Goal: Communication & Community: Answer question/provide support

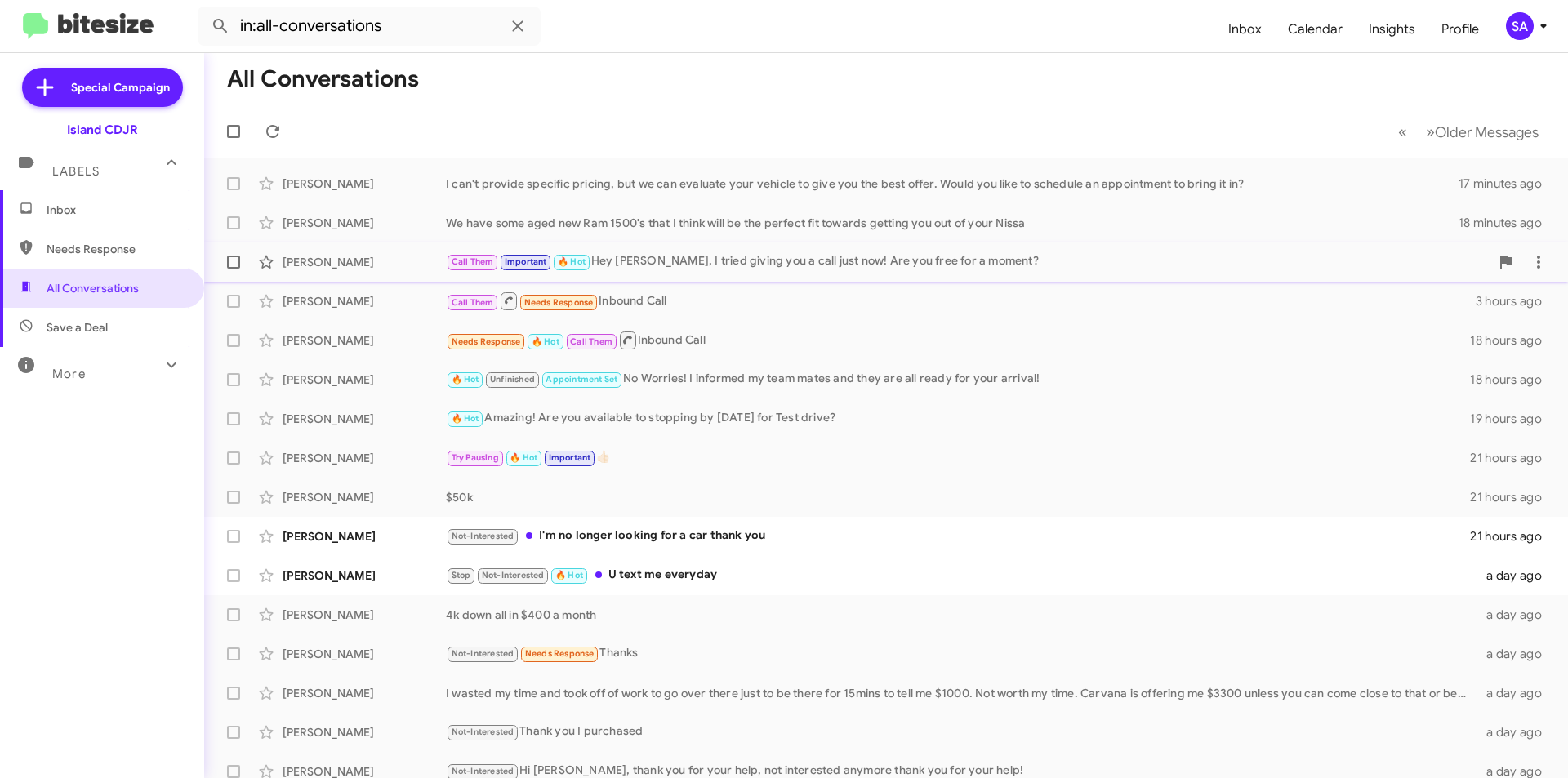
click at [383, 254] on div "[PERSON_NAME]" at bounding box center [364, 261] width 163 height 16
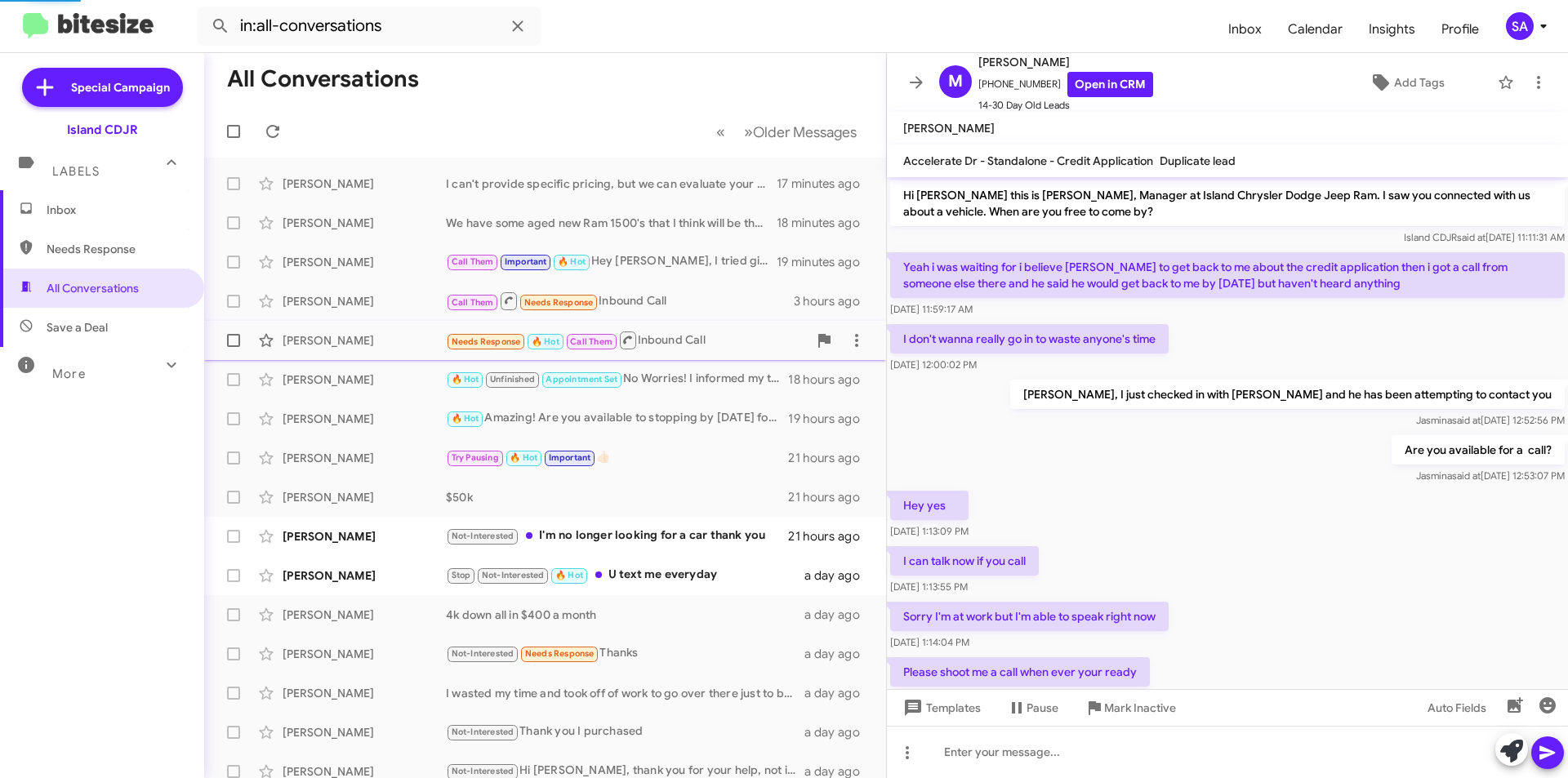
scroll to position [176, 0]
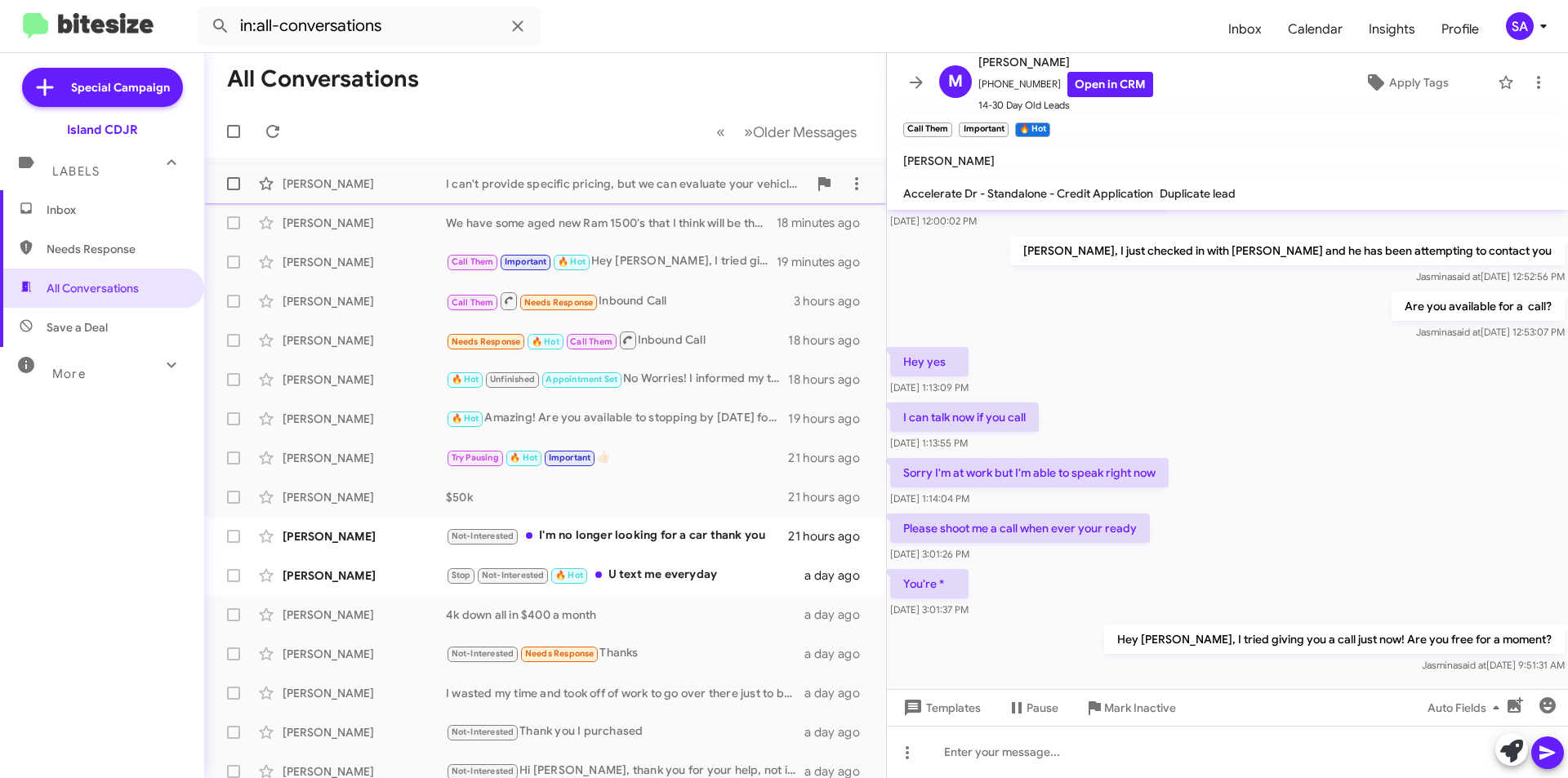
click at [313, 192] on div "[PERSON_NAME]" at bounding box center [364, 183] width 163 height 16
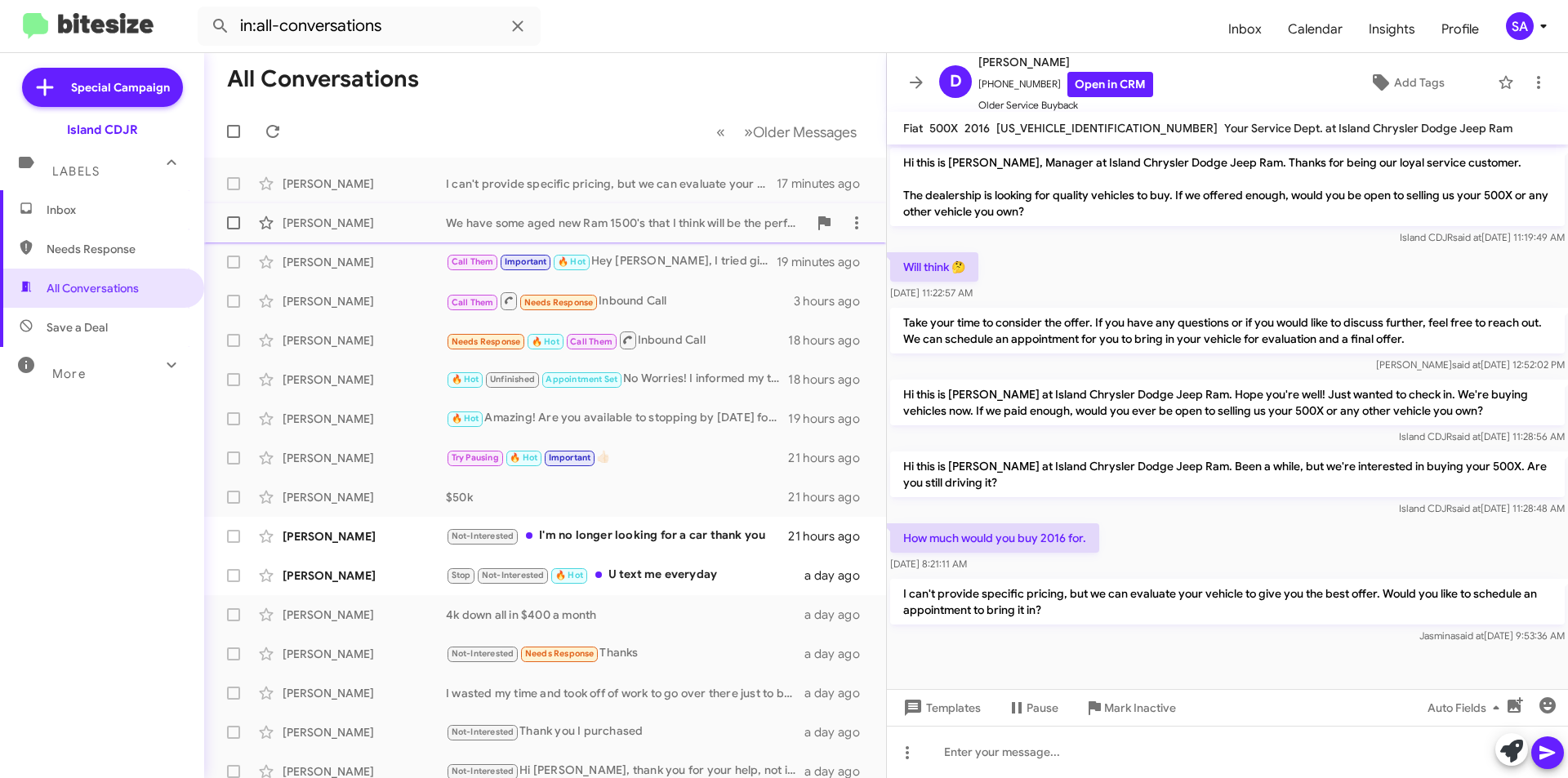
click at [347, 224] on div "[PERSON_NAME]" at bounding box center [364, 222] width 163 height 16
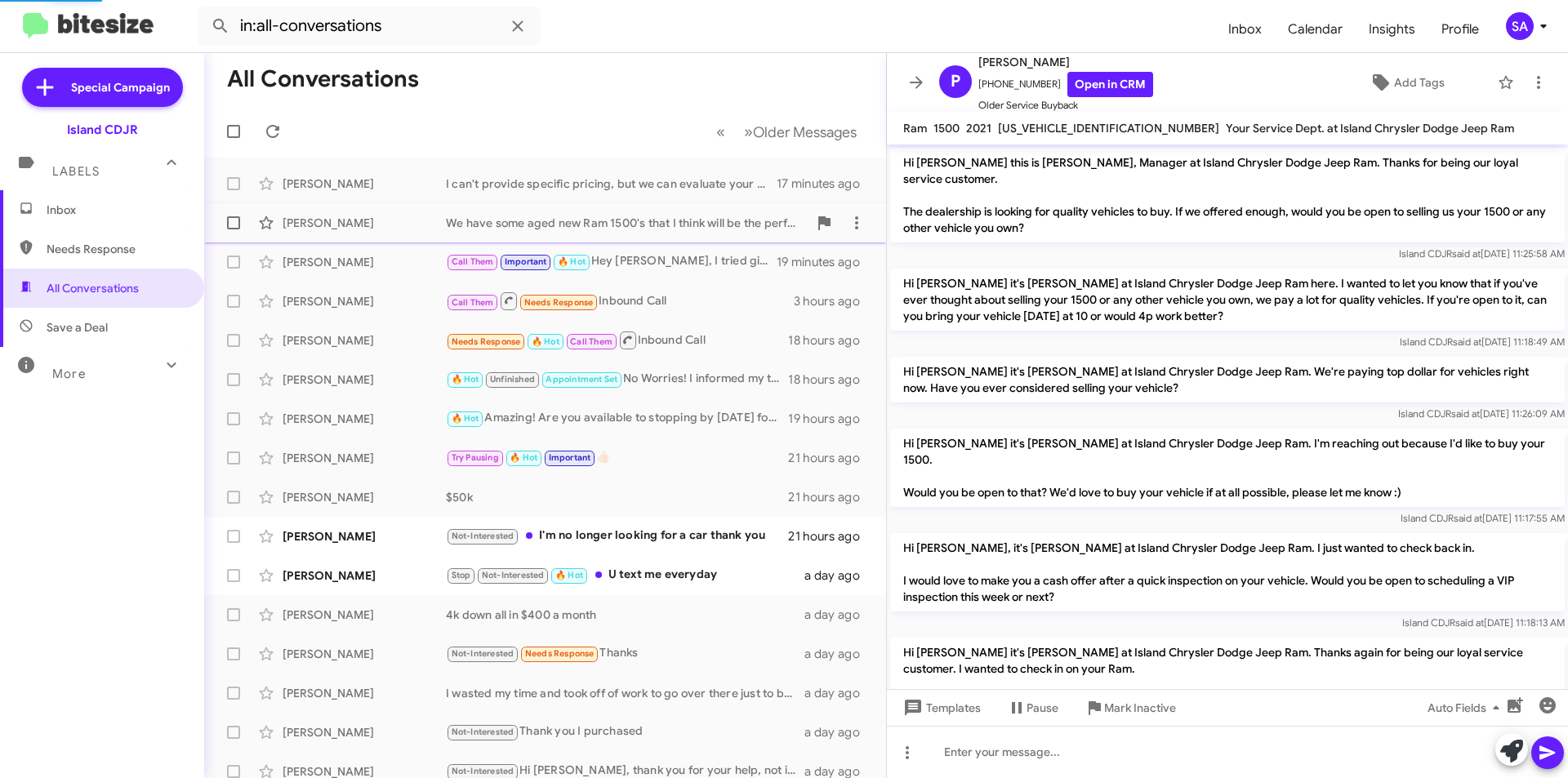
scroll to position [378, 0]
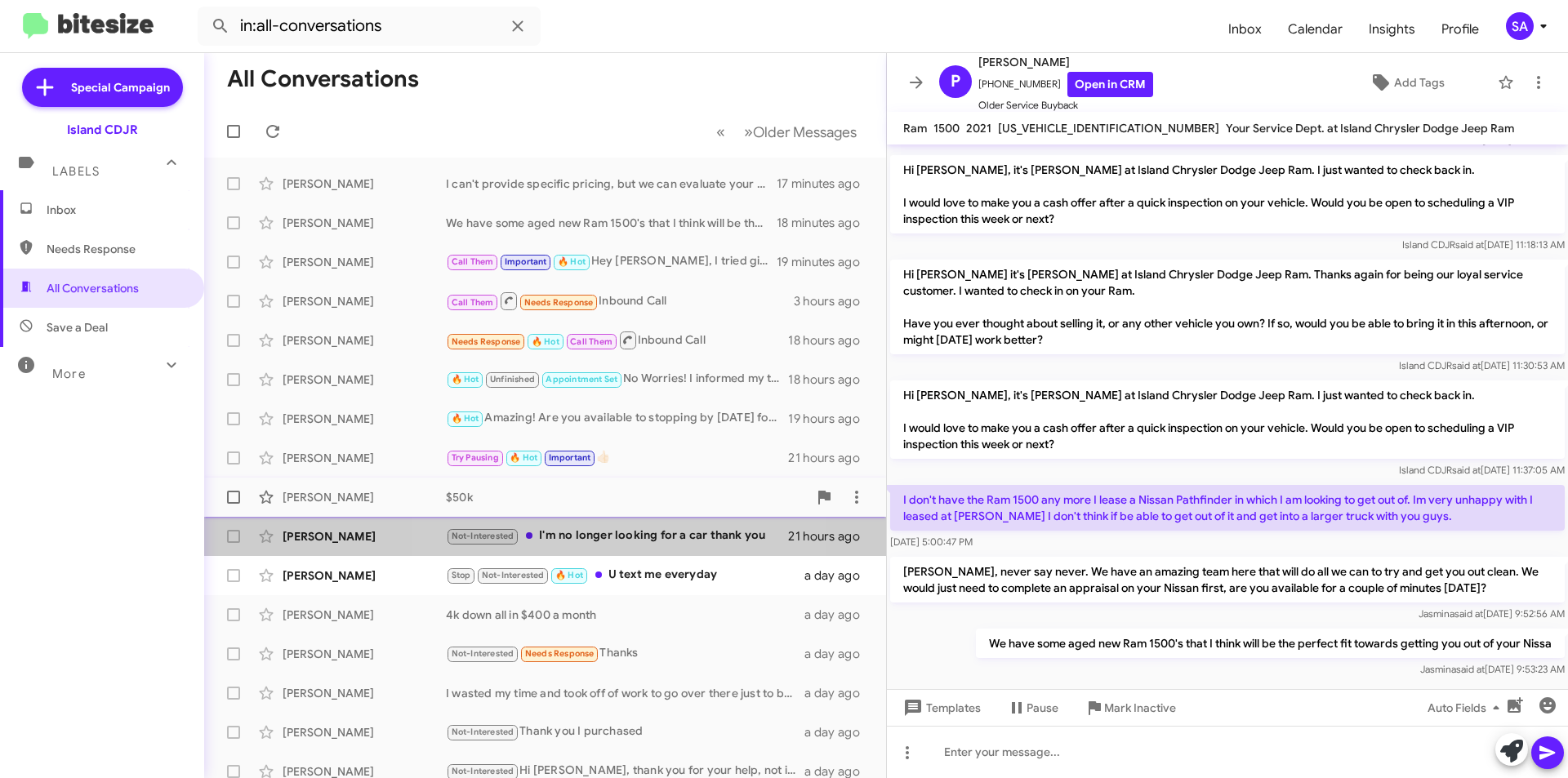
drag, startPoint x: 632, startPoint y: 532, endPoint x: 618, endPoint y: 499, distance: 35.8
click at [631, 531] on div "Not-Interested I'm no longer looking for a car thank you" at bounding box center [617, 536] width 342 height 19
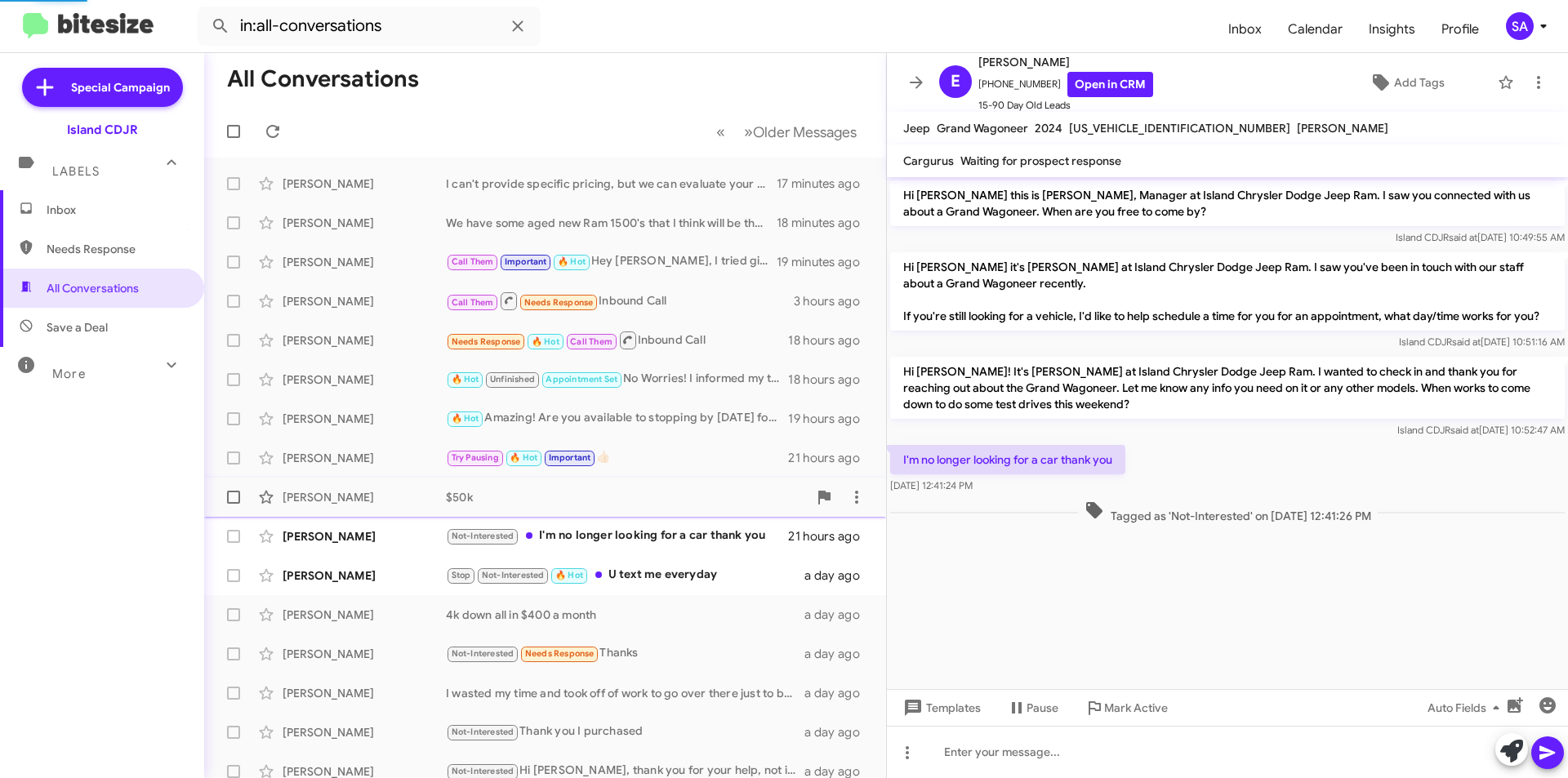
click at [612, 498] on div "$50k" at bounding box center [627, 497] width 362 height 16
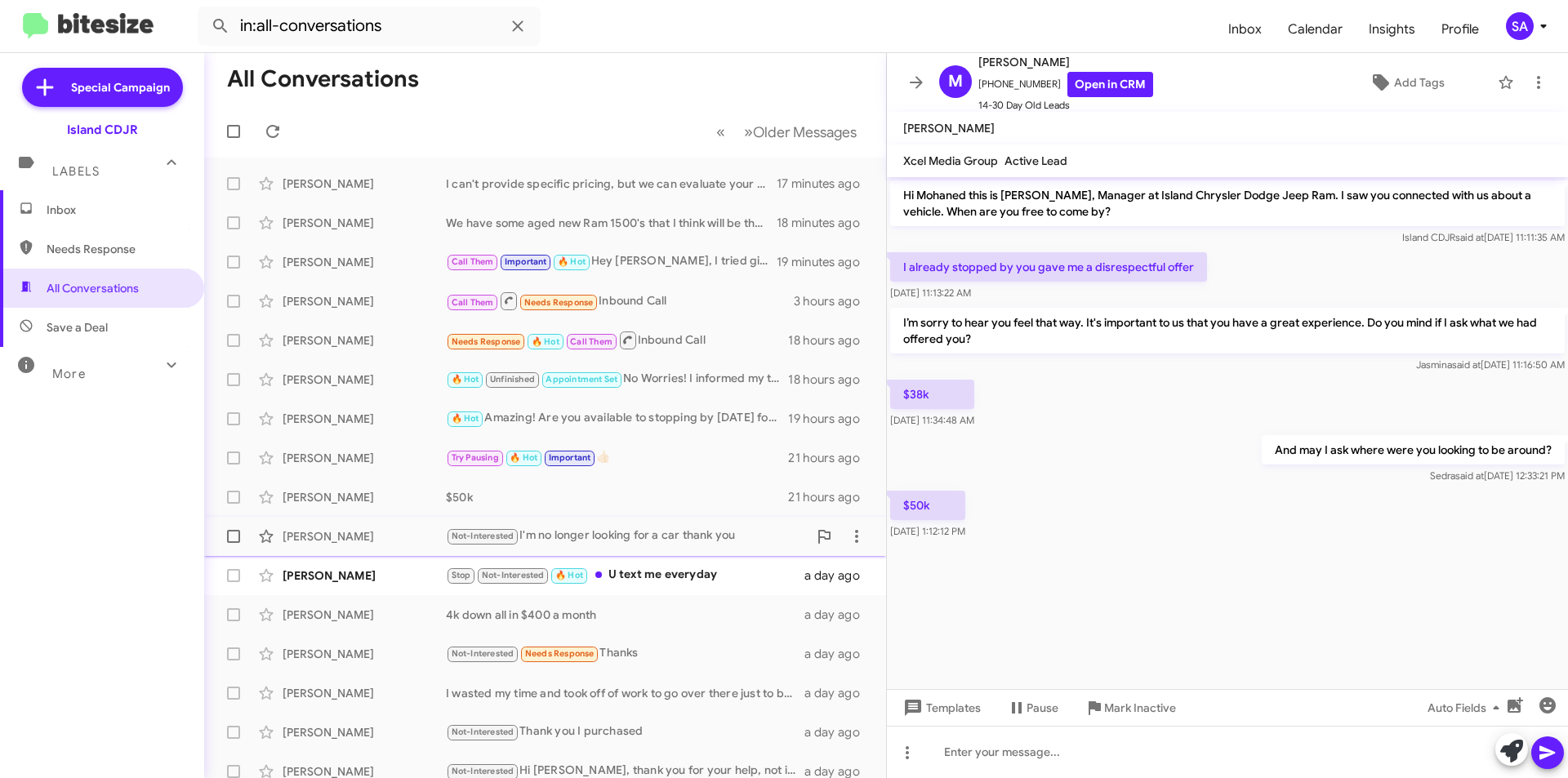
click at [669, 542] on div "Not-Interested I'm no longer looking for a car thank you" at bounding box center [627, 536] width 362 height 19
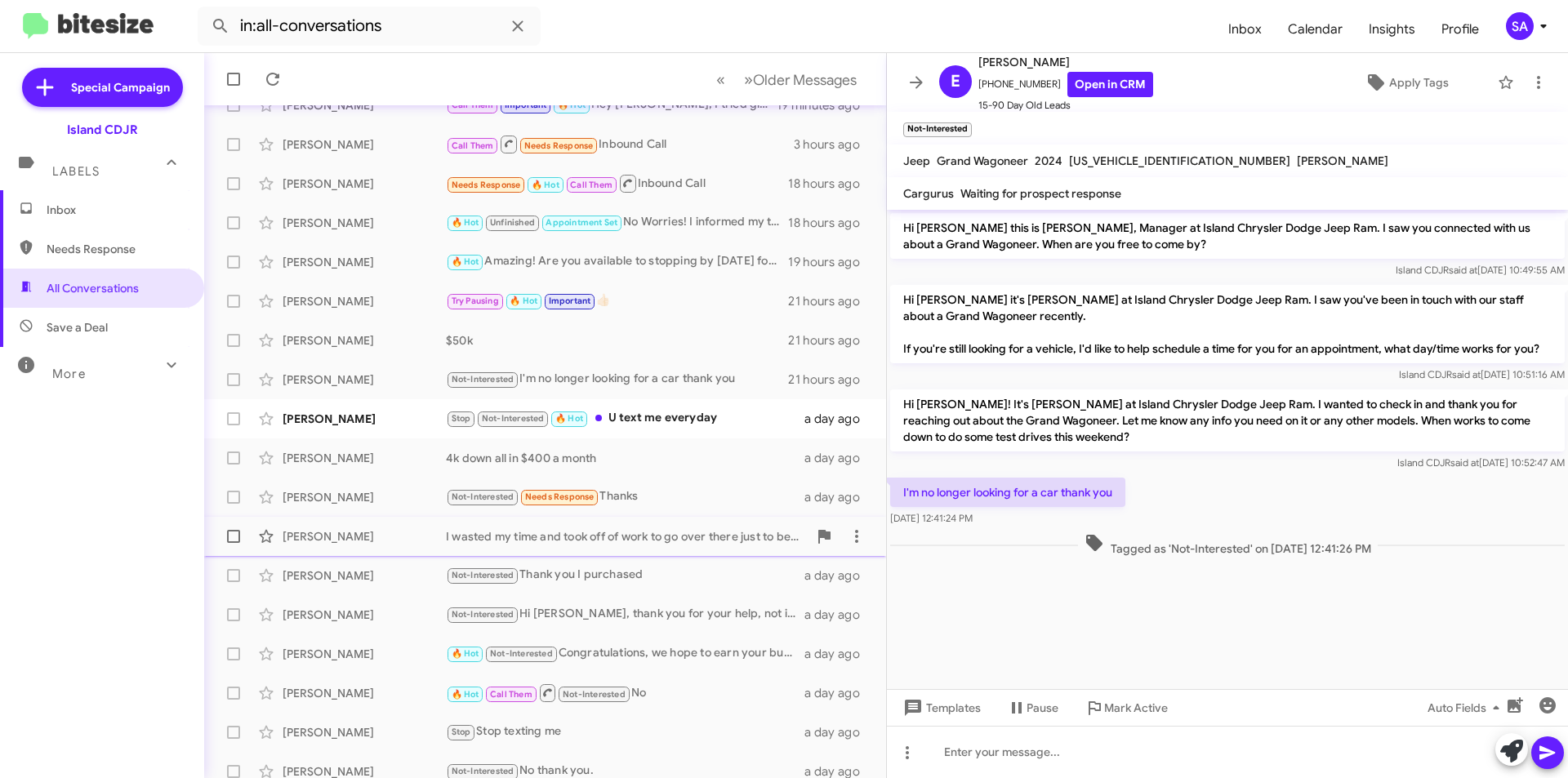
scroll to position [163, 0]
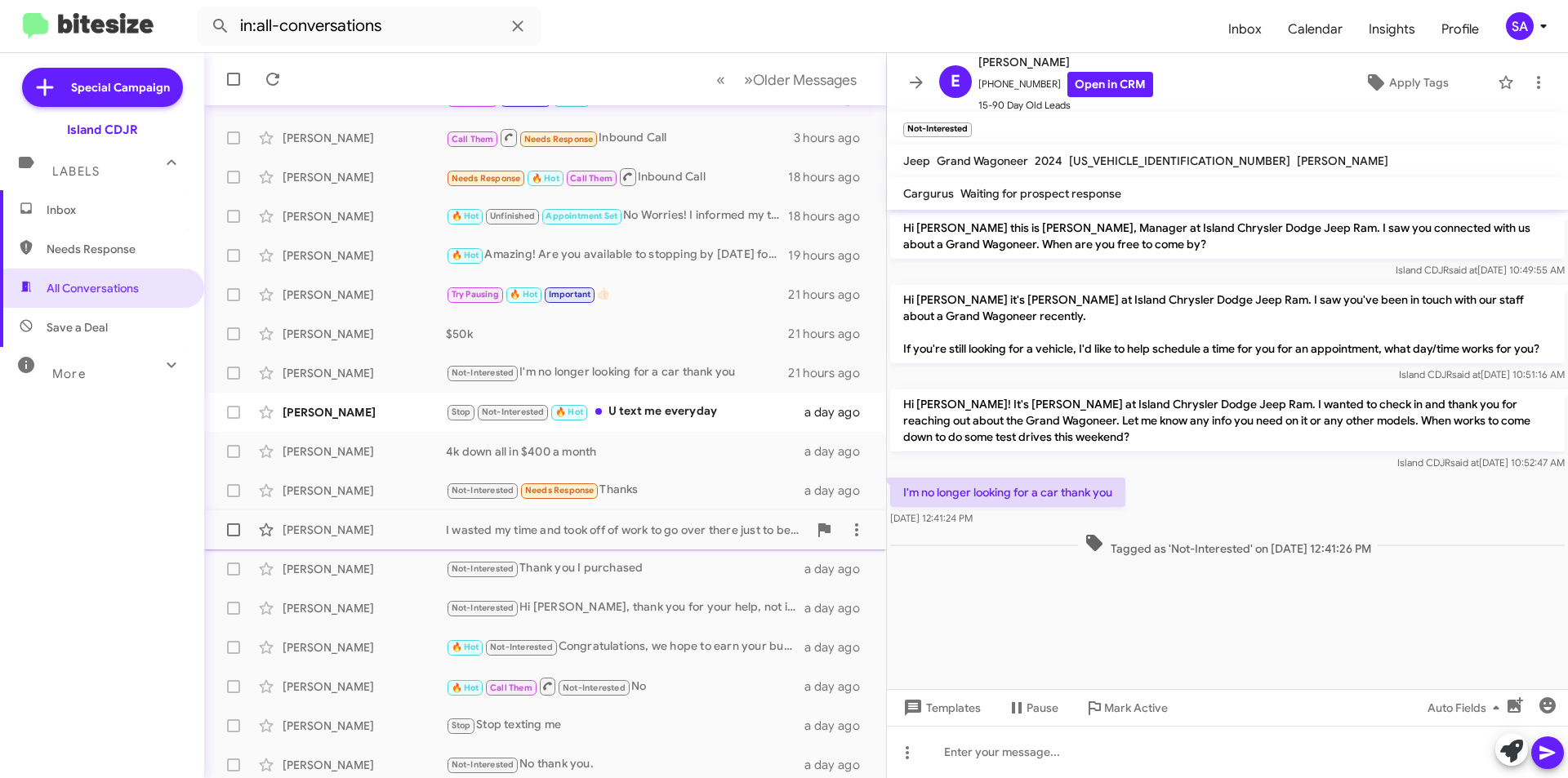
click at [400, 541] on div "Richard Torres I wasted my time and took off of work to go over there just to b…" at bounding box center [545, 530] width 656 height 32
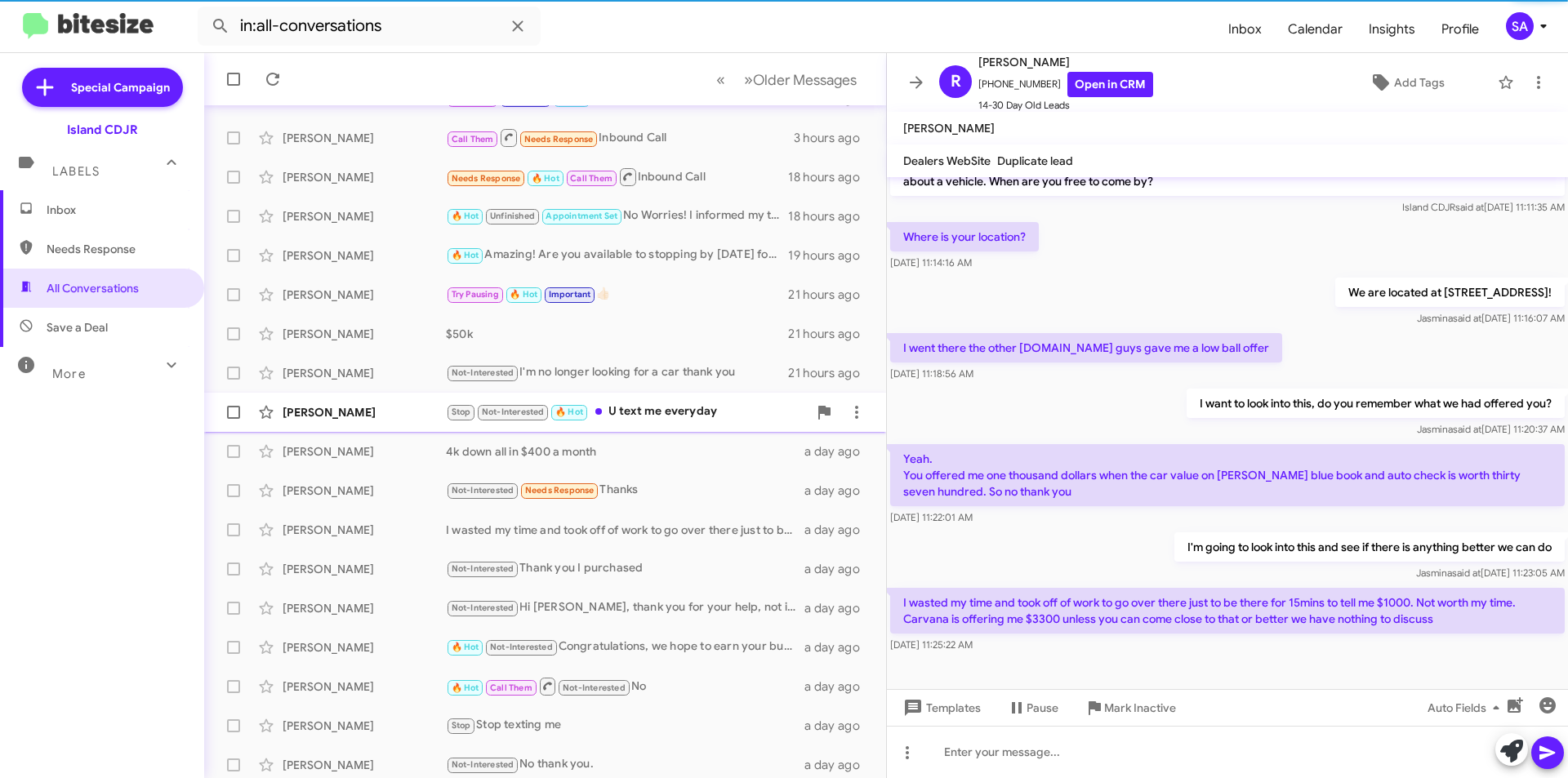
scroll to position [31, 0]
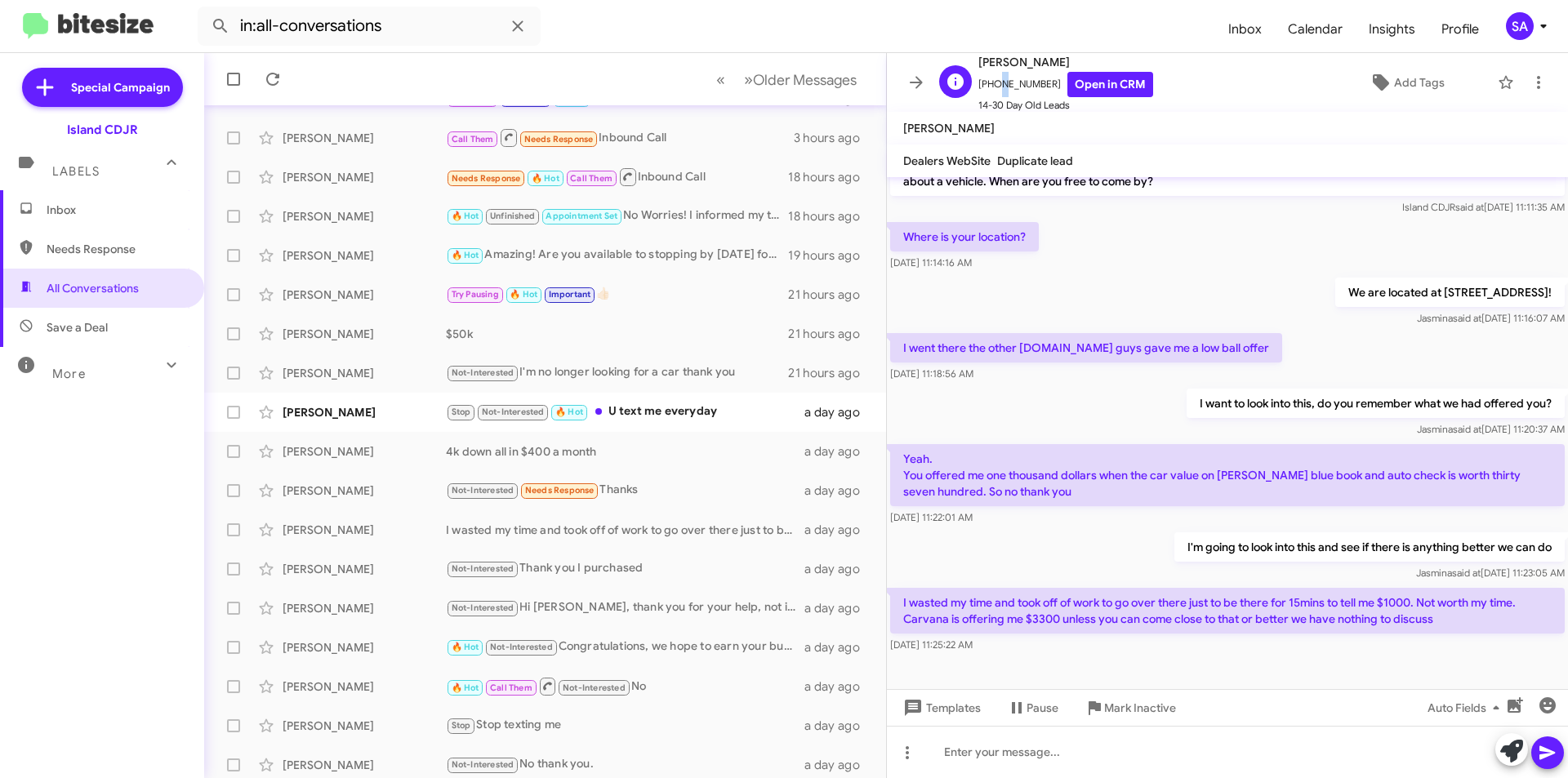
click at [999, 75] on span "+13475648501 Open in CRM" at bounding box center [1066, 84] width 175 height 26
click at [999, 77] on span "+13475648501 Open in CRM" at bounding box center [1066, 84] width 175 height 26
click at [999, 77] on span "+13475648501 Open in CRM" at bounding box center [1066, 84] width 175 height 26
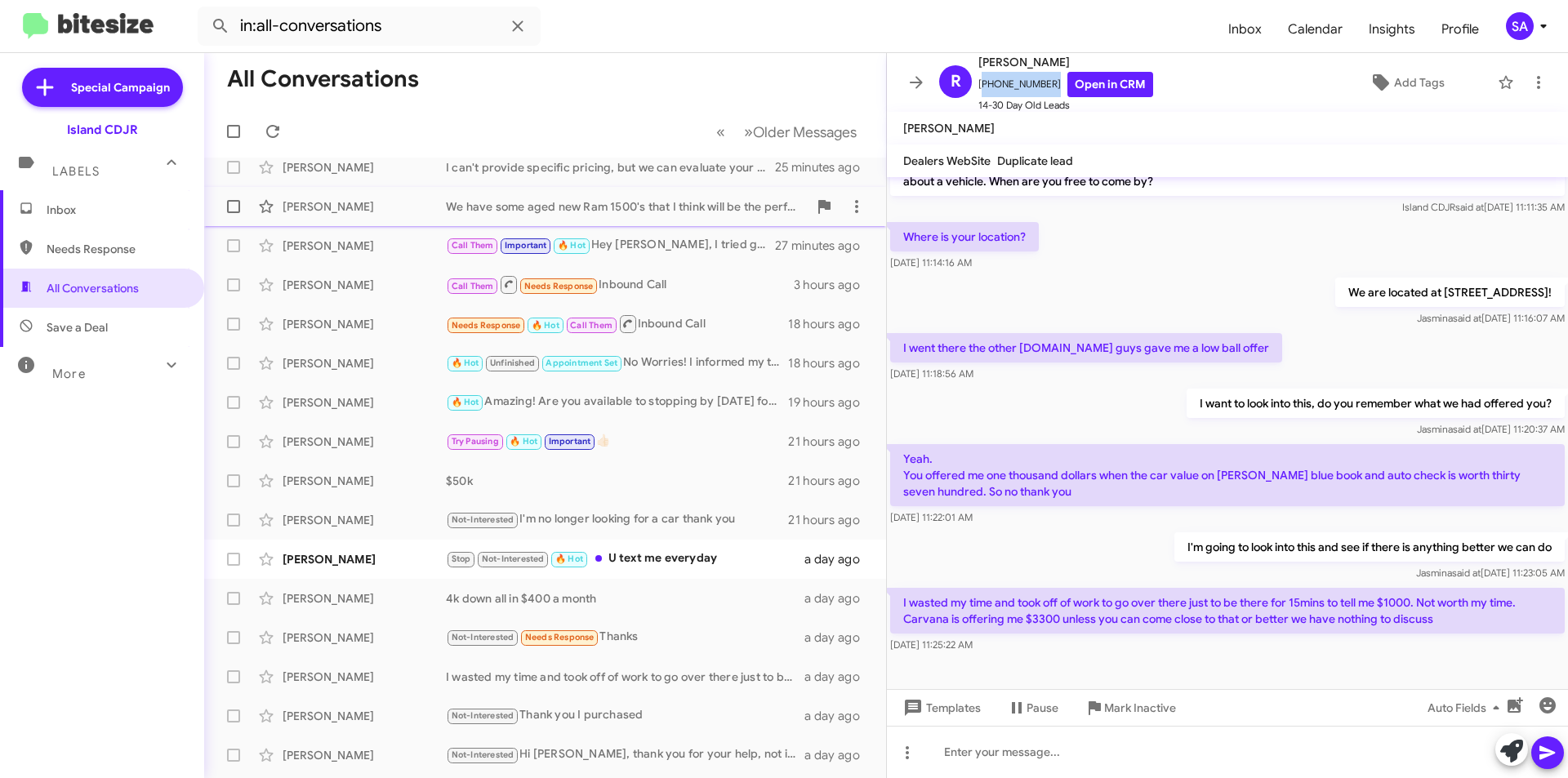
scroll to position [0, 0]
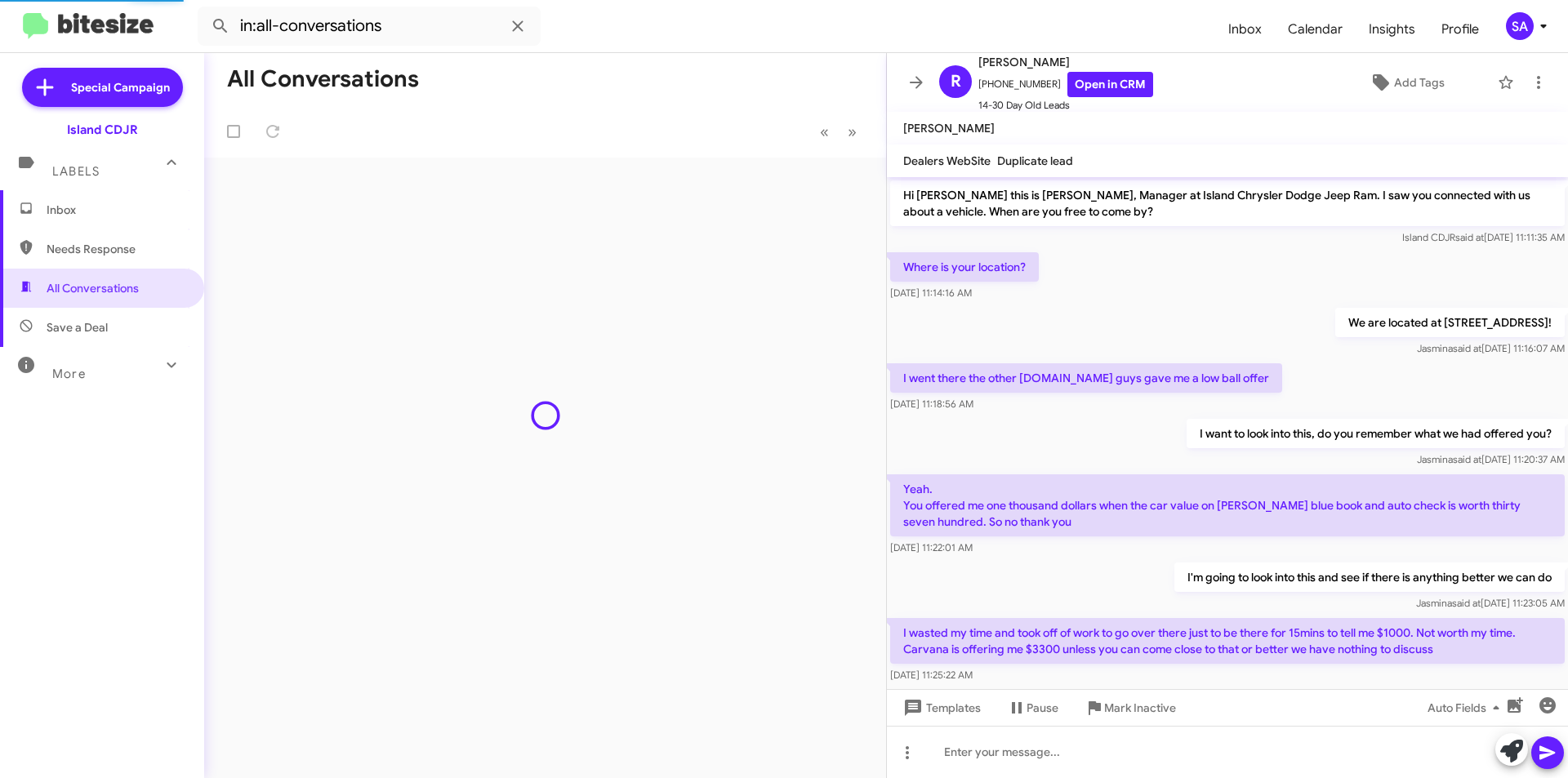
scroll to position [31, 0]
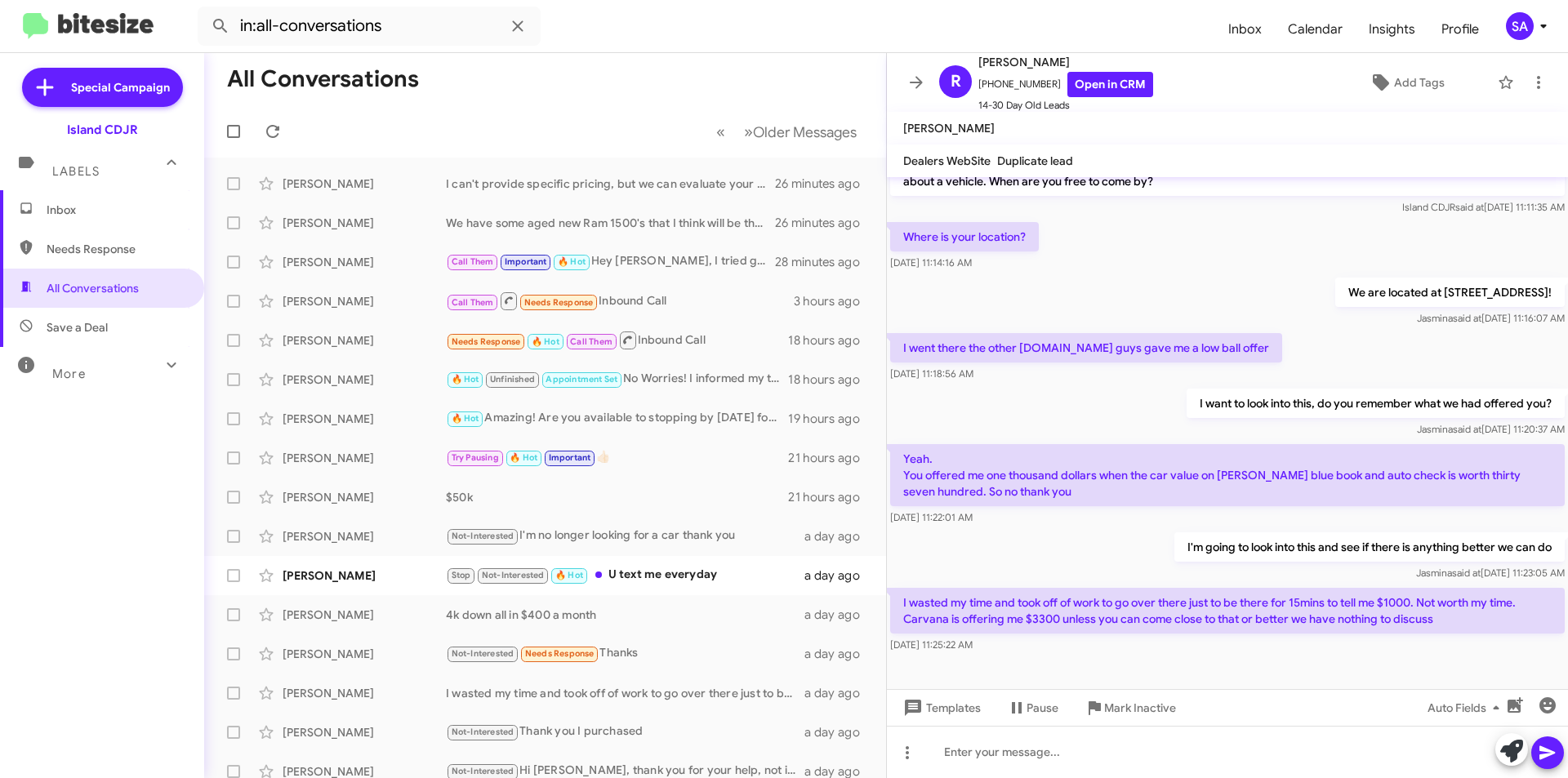
click at [106, 340] on span "Save a Deal" at bounding box center [102, 328] width 204 height 39
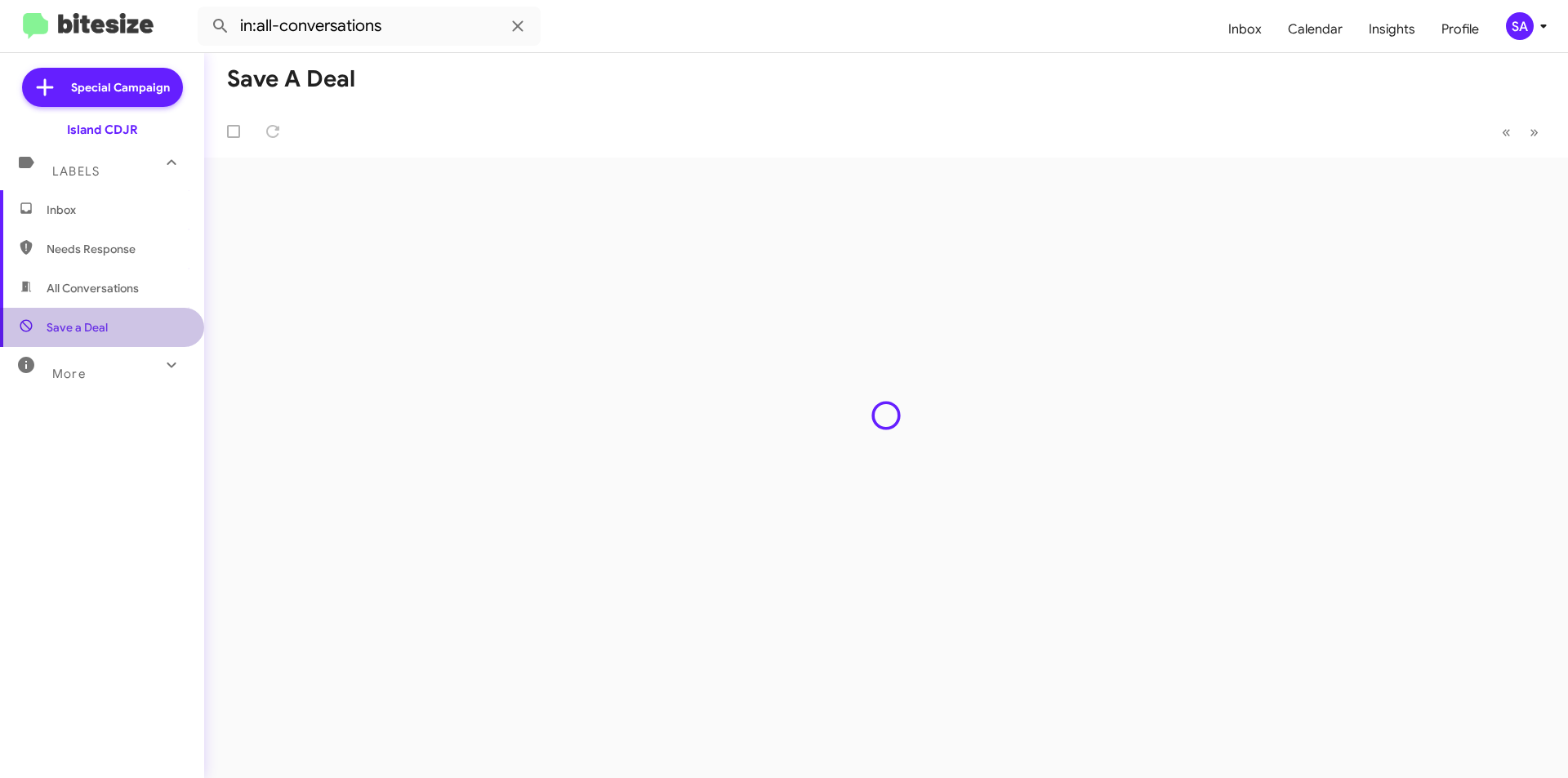
type input "in:not-interested"
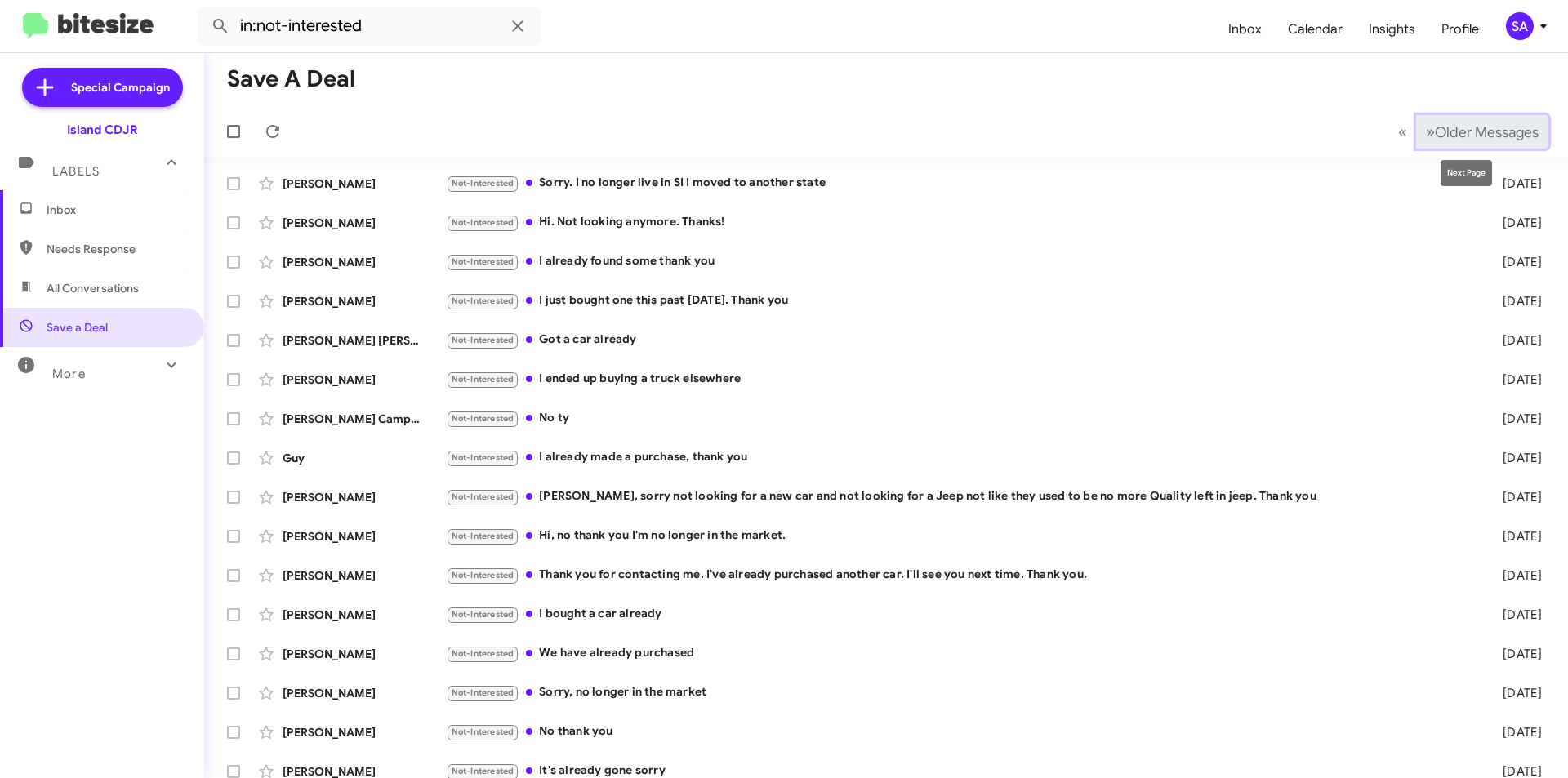
click at [1426, 126] on span "»" at bounding box center [1430, 132] width 9 height 20
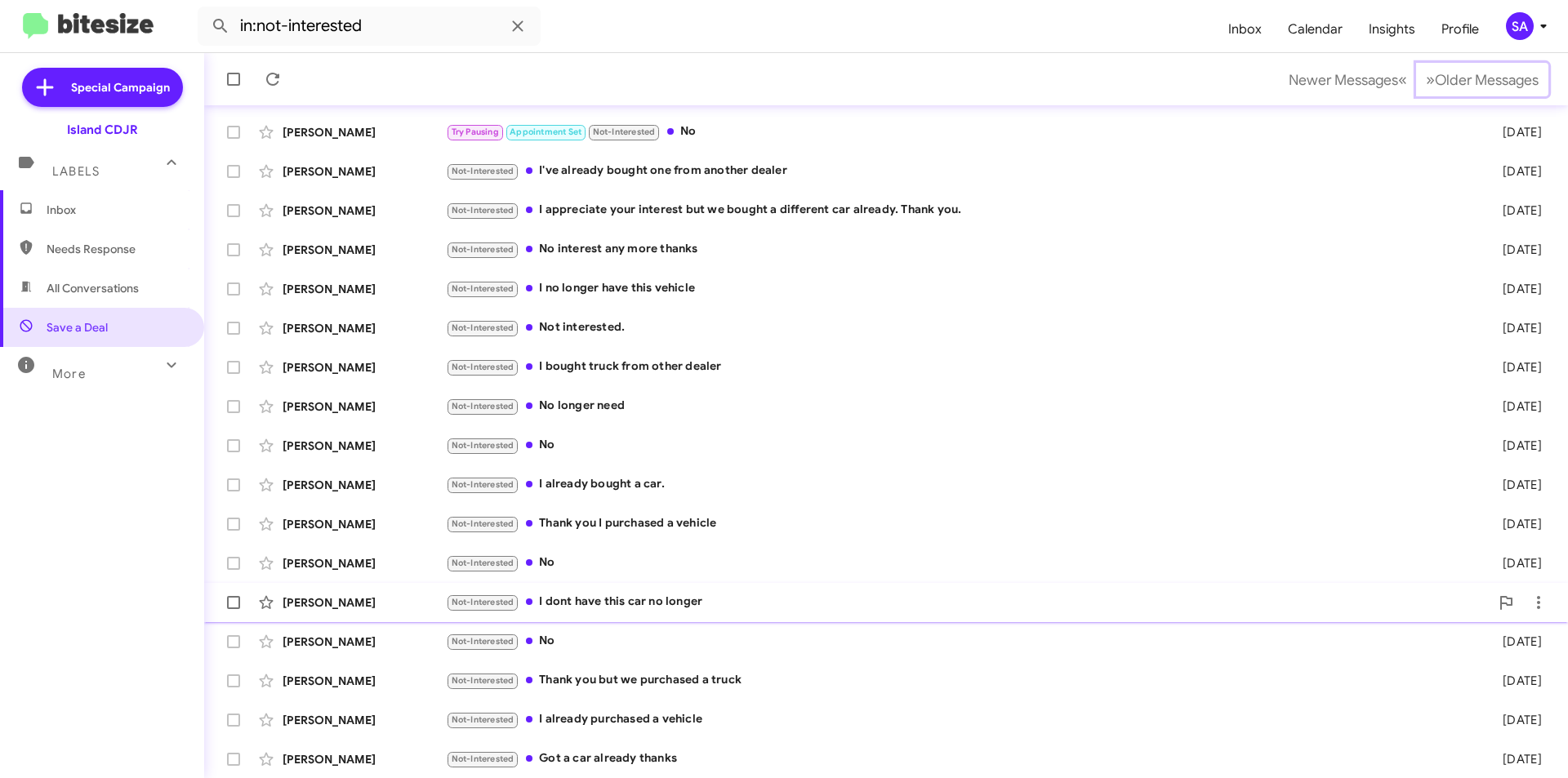
scroll to position [170, 0]
click at [1444, 81] on span "Older Messages" at bounding box center [1487, 79] width 104 height 18
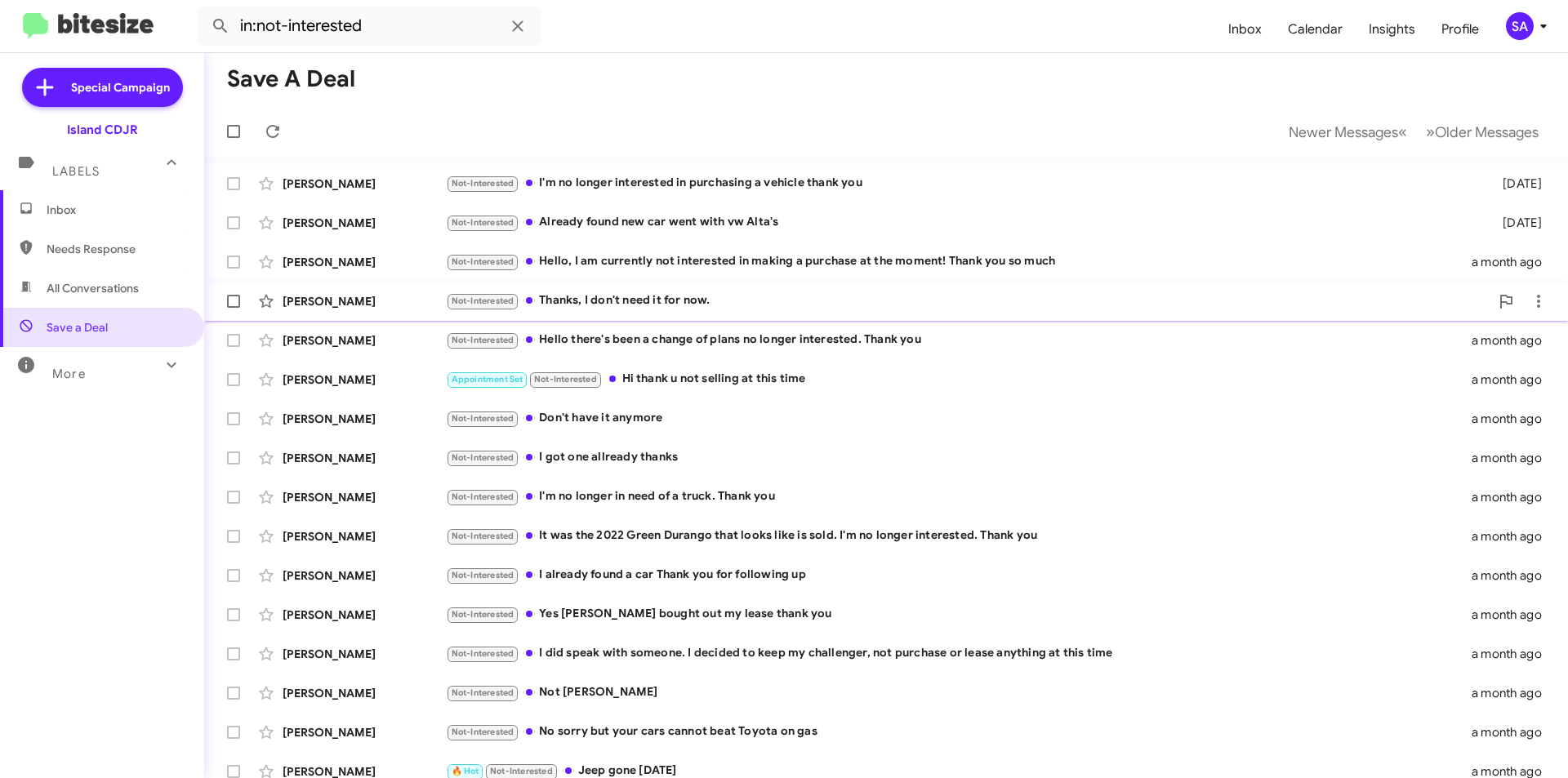
click at [648, 294] on div "Not-Interested Thanks, I don't need it for now." at bounding box center [968, 301] width 1044 height 19
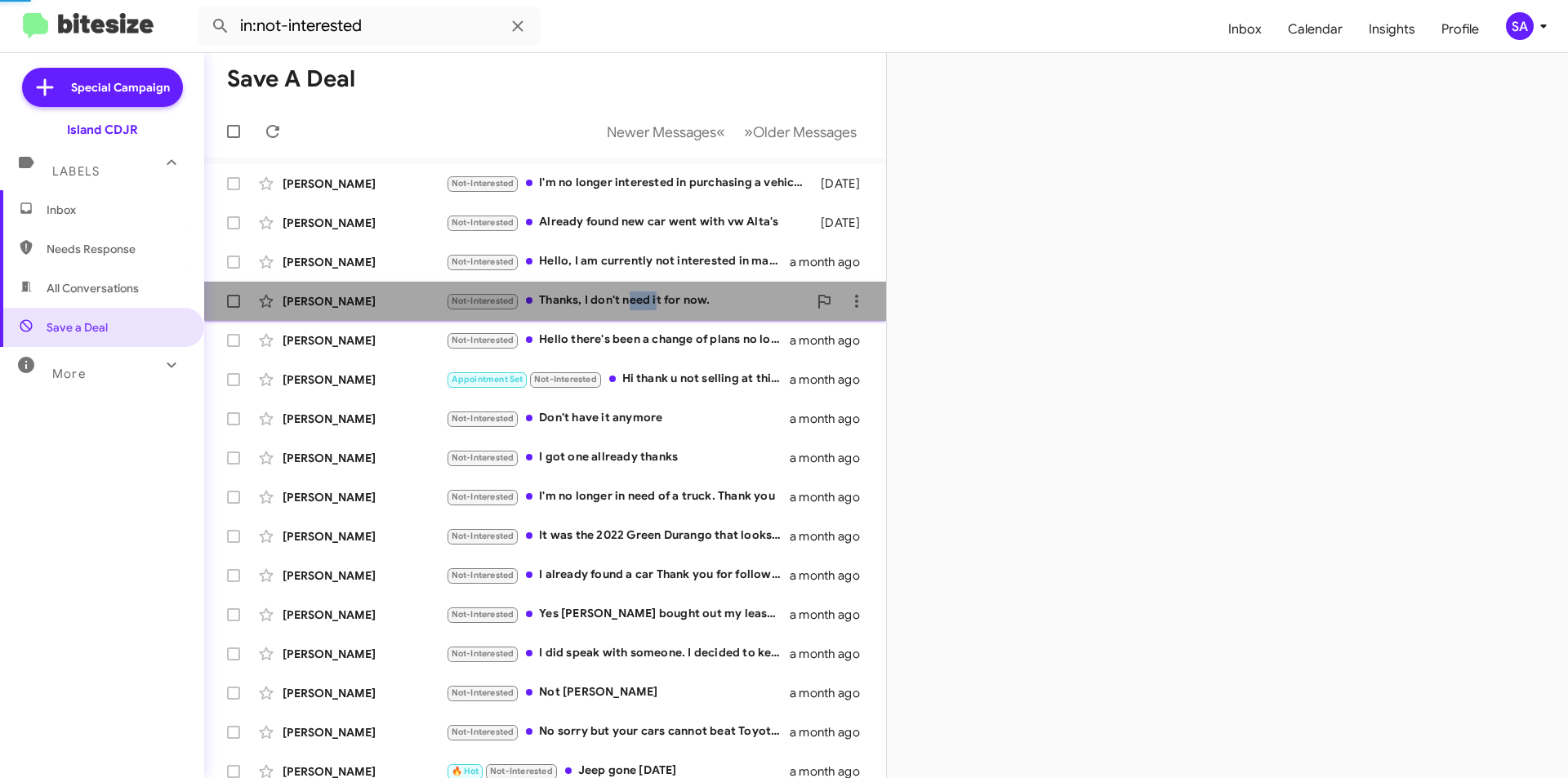
click at [648, 294] on div "Not-Interested Thanks, I don't need it for now." at bounding box center [627, 301] width 362 height 19
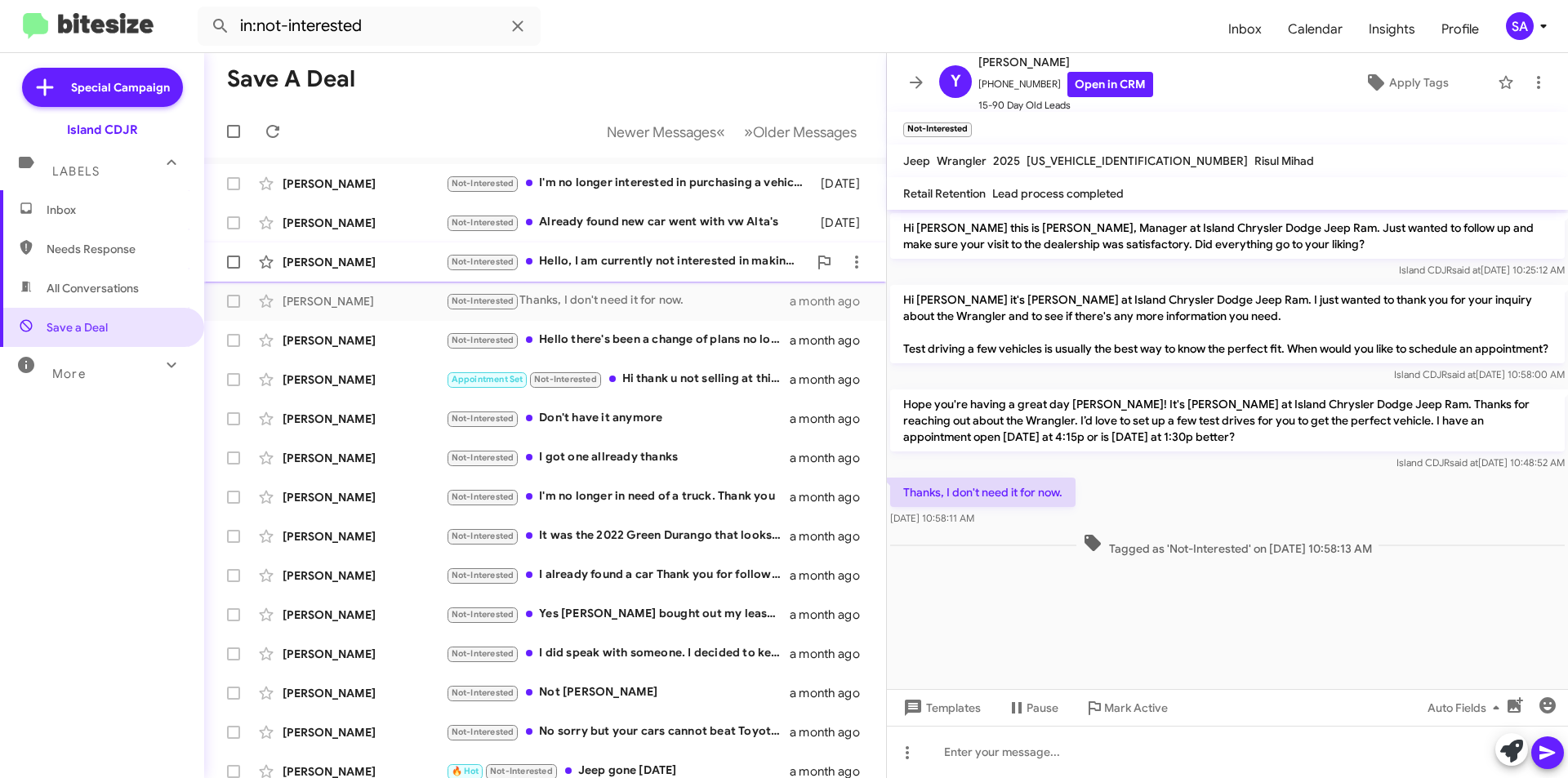
click at [329, 272] on div "[PERSON_NAME] Not-Interested Hello, I am currently not interested in making a p…" at bounding box center [545, 262] width 656 height 32
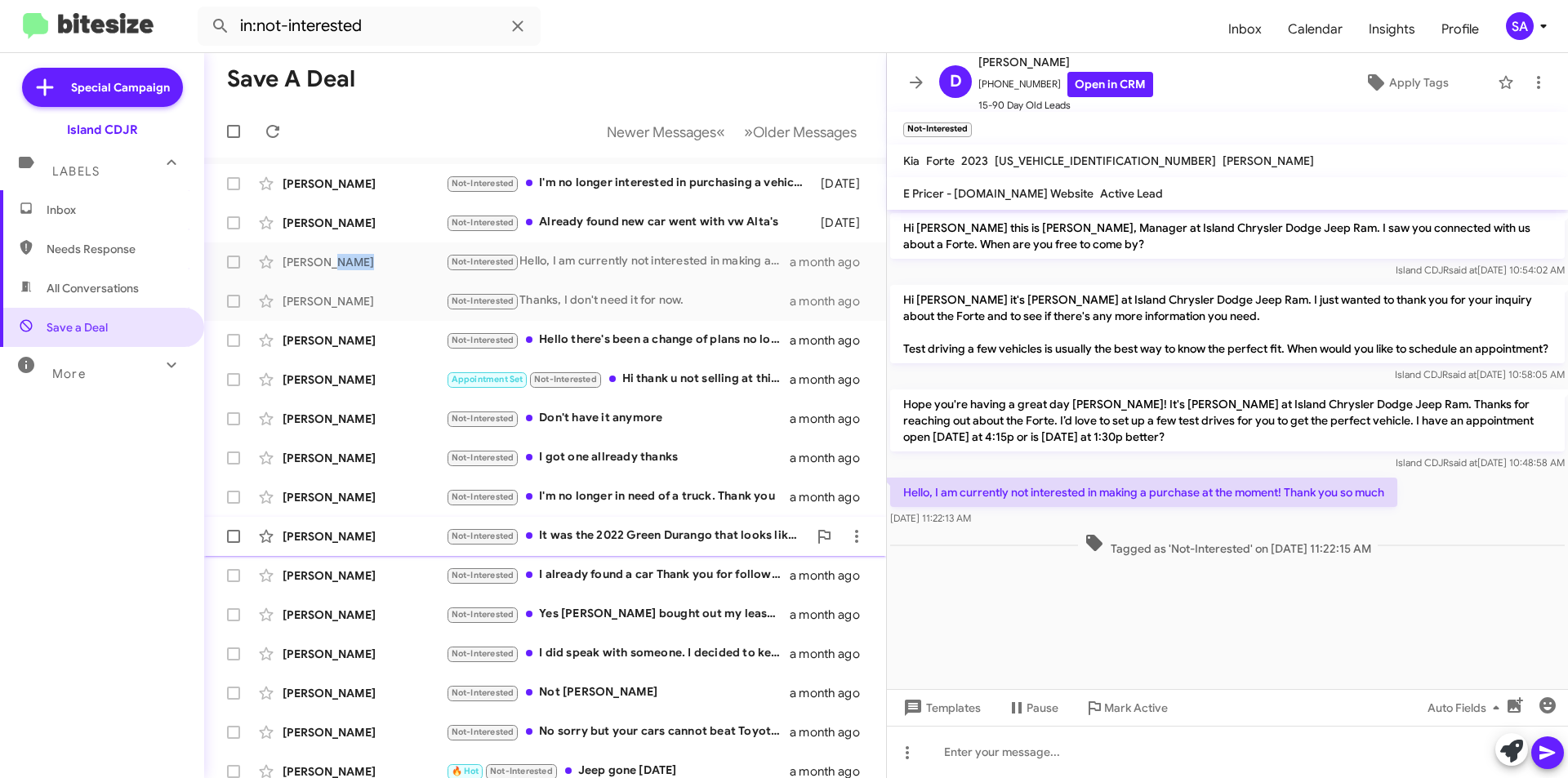
scroll to position [82, 0]
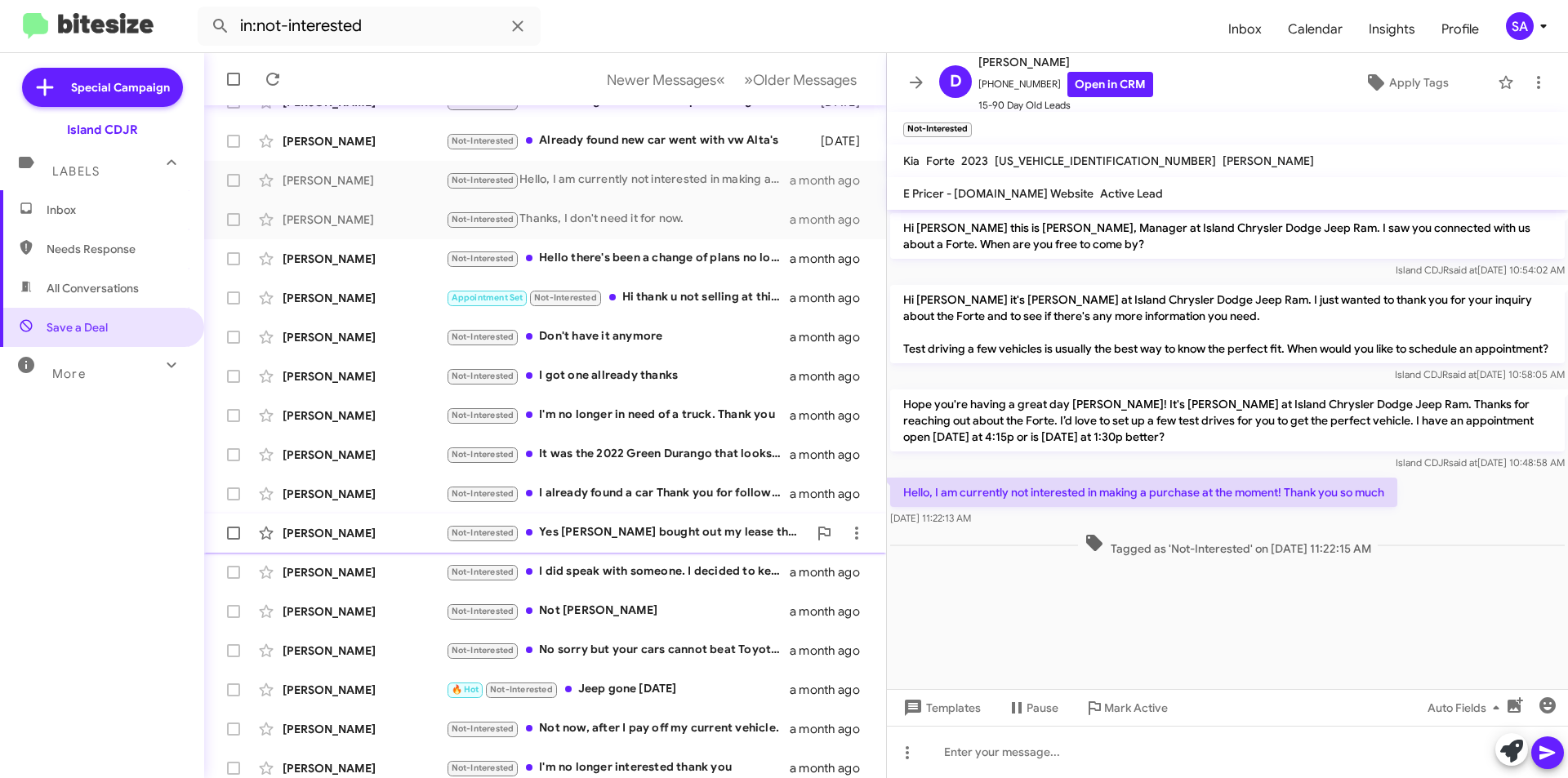
click at [656, 532] on div "Not-Interested Yes [PERSON_NAME] bought out my lease thank you" at bounding box center [627, 533] width 362 height 19
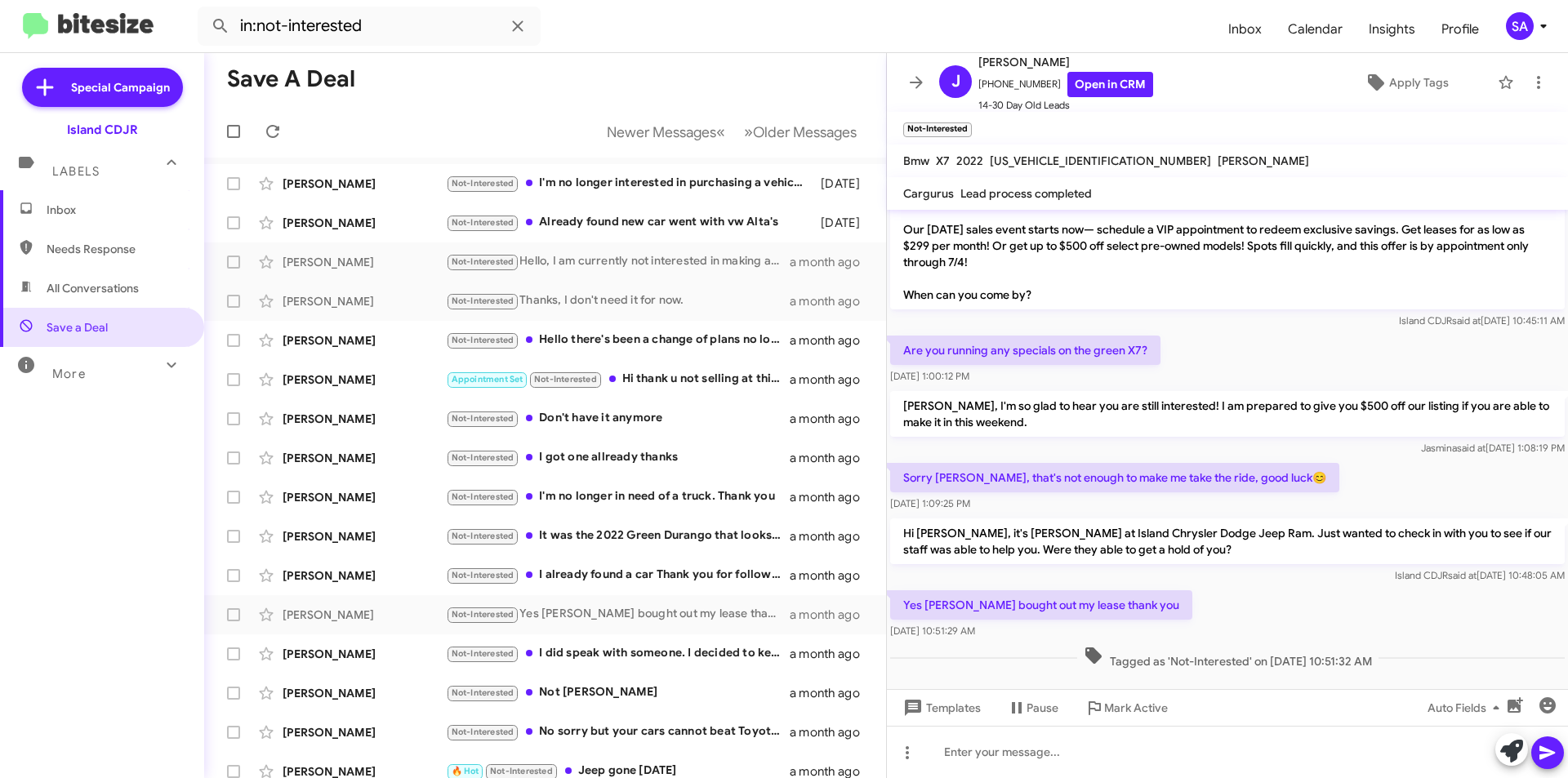
click at [74, 220] on span "Inbox" at bounding box center [102, 210] width 204 height 39
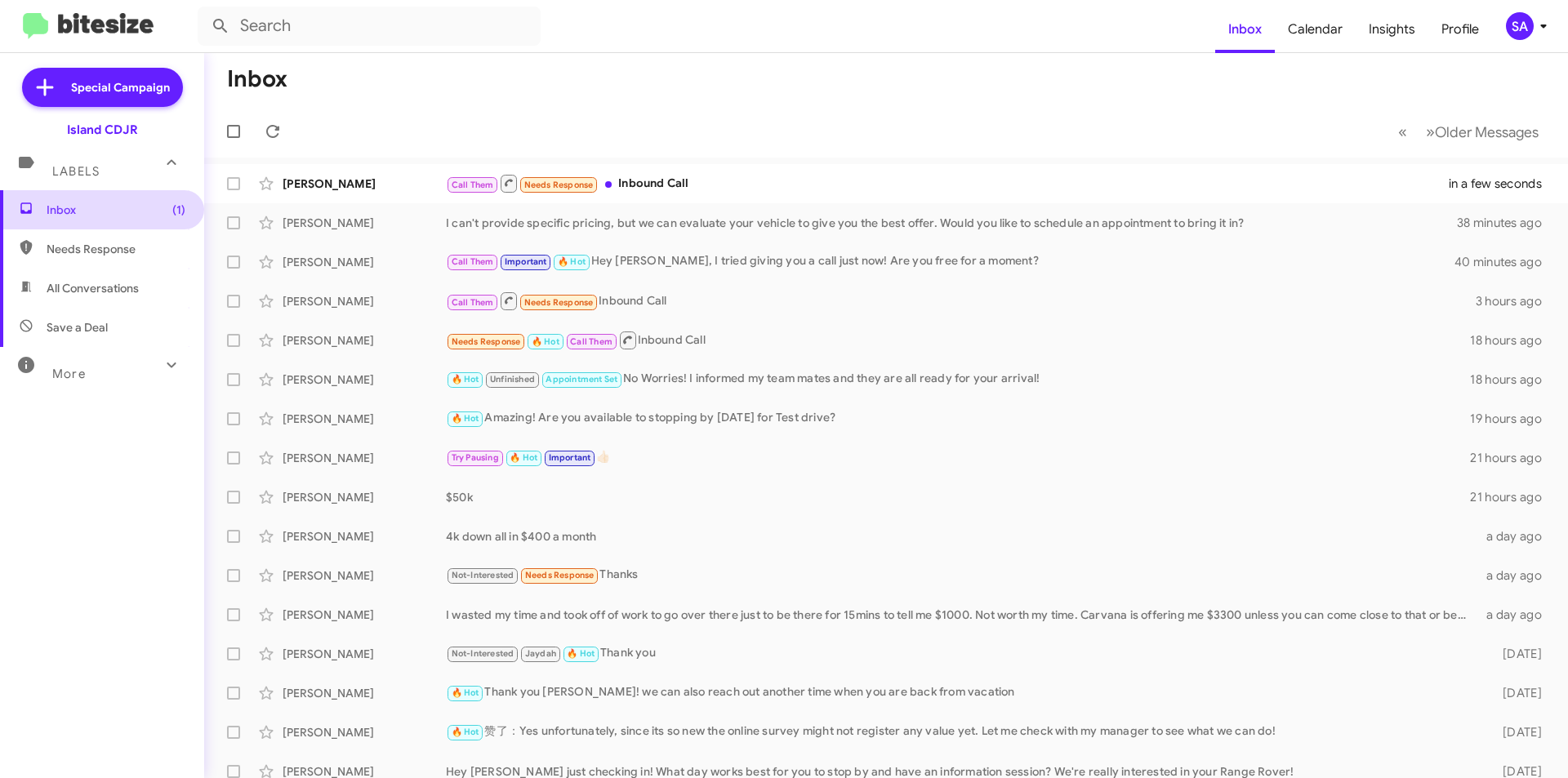
click at [84, 207] on span "Inbox (1)" at bounding box center [116, 209] width 139 height 16
click at [353, 185] on div "[PERSON_NAME]" at bounding box center [364, 183] width 163 height 16
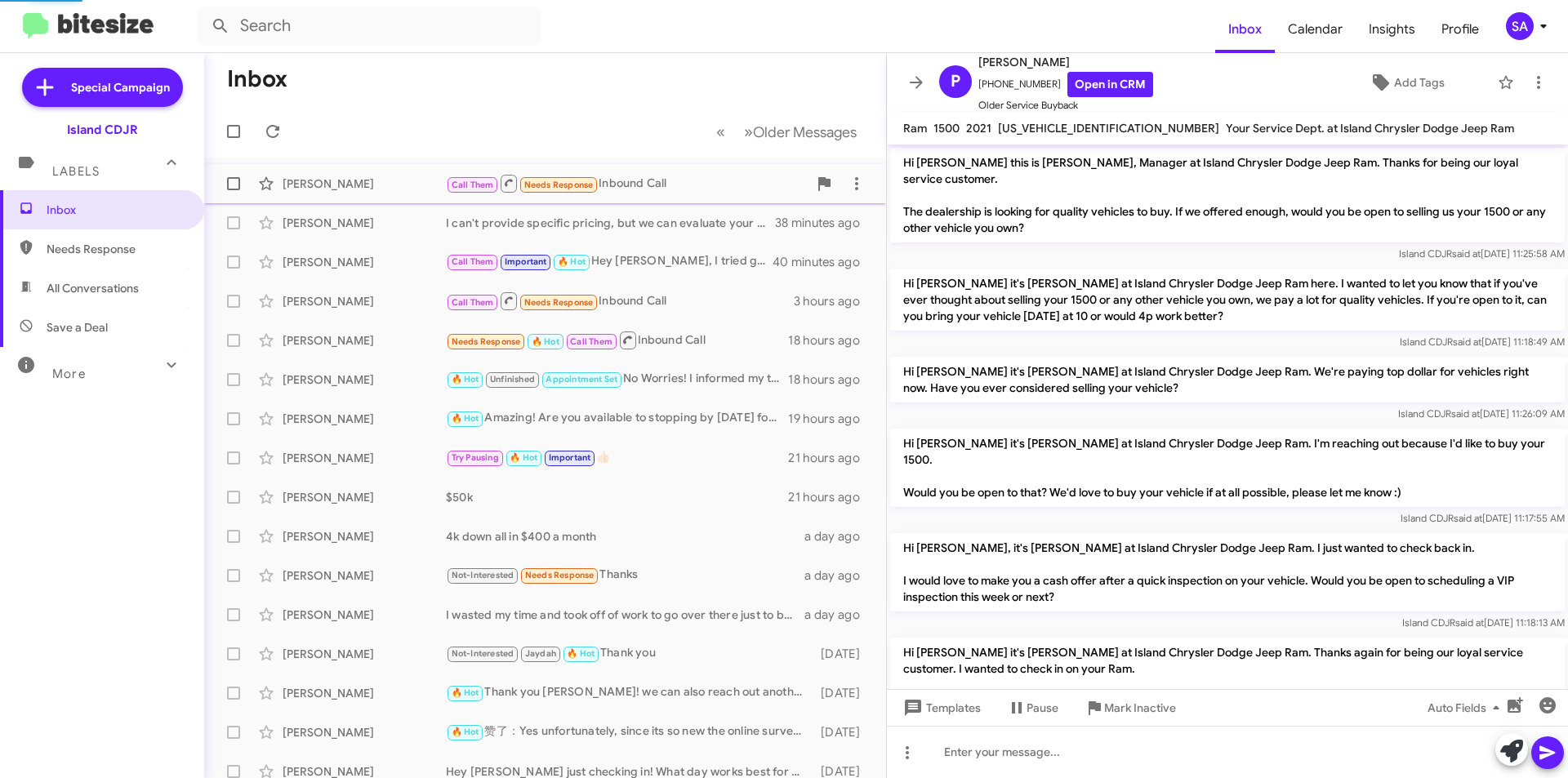
scroll to position [413, 0]
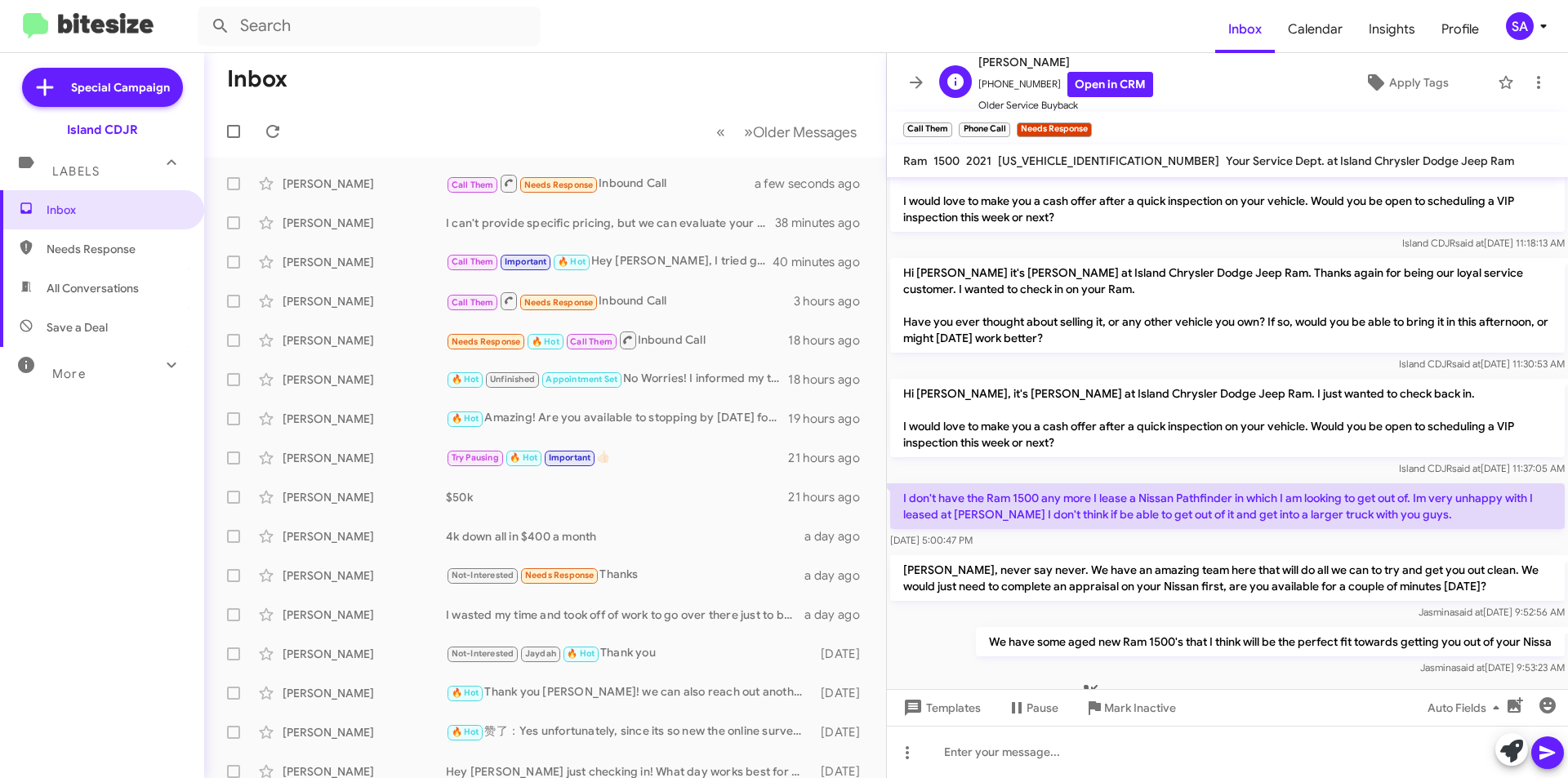
click at [1016, 79] on span "[PHONE_NUMBER] Open in CRM" at bounding box center [1066, 84] width 175 height 26
click at [1014, 81] on span "[PHONE_NUMBER] Open in CRM" at bounding box center [1066, 84] width 175 height 26
copy span "16468790507"
